Goal: Task Accomplishment & Management: Manage account settings

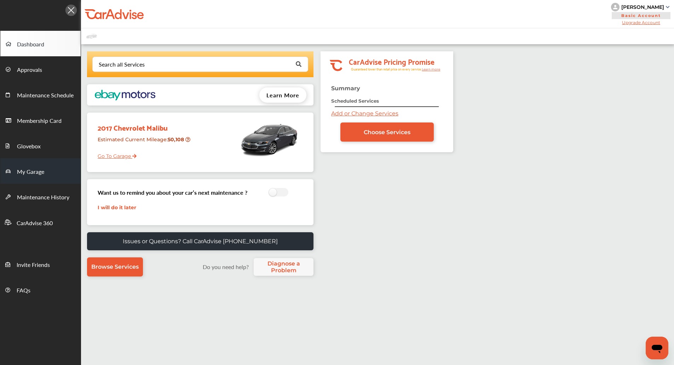
click at [48, 167] on link "My Garage" at bounding box center [40, 170] width 80 height 25
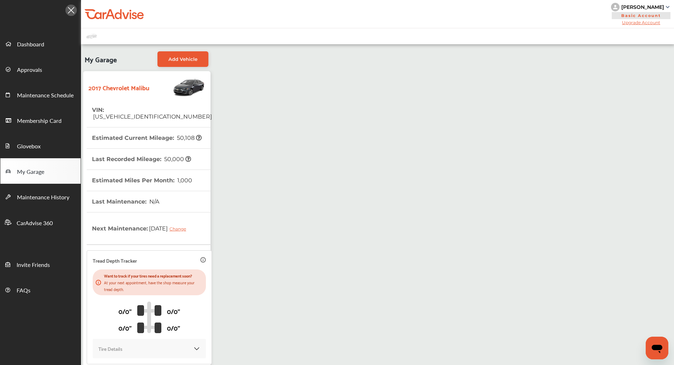
click at [132, 113] on span "[US_VEHICLE_IDENTIFICATION_NUMBER]" at bounding box center [152, 116] width 120 height 7
copy span "[US_VEHICLE_IDENTIFICATION_NUMBER]"
click at [295, 94] on div "My Garage Add Vehicle 2017 Chevrolet Malibu VIN : [US_VEHICLE_IDENTIFICATION_NU…" at bounding box center [377, 222] width 593 height 356
